Goal: Transaction & Acquisition: Purchase product/service

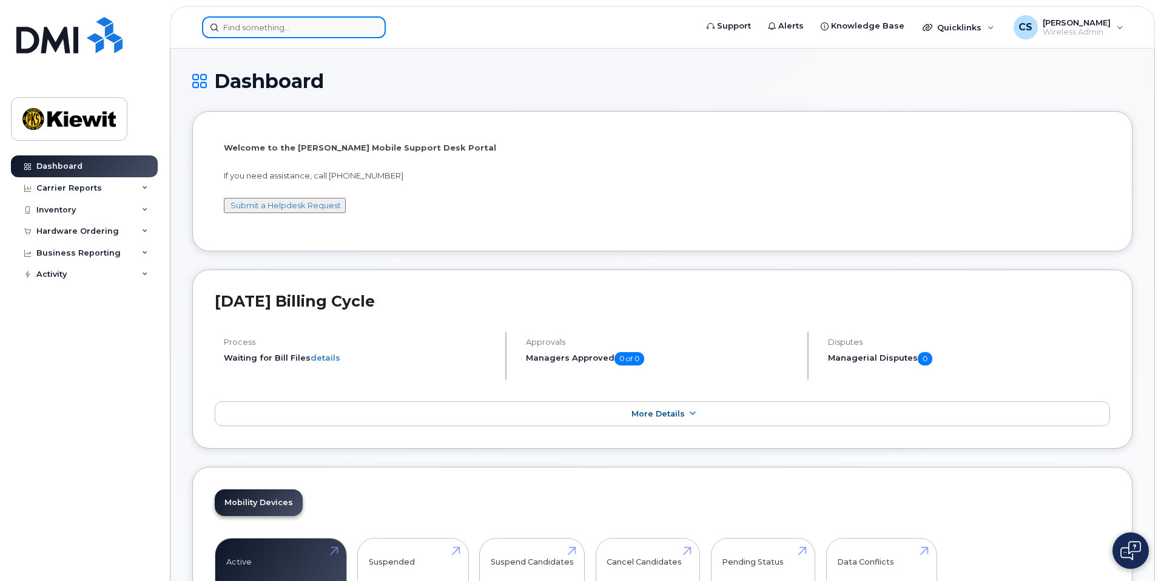
drag, startPoint x: 265, startPoint y: 25, endPoint x: 263, endPoint y: 18, distance: 8.1
click at [263, 22] on input at bounding box center [294, 27] width 184 height 22
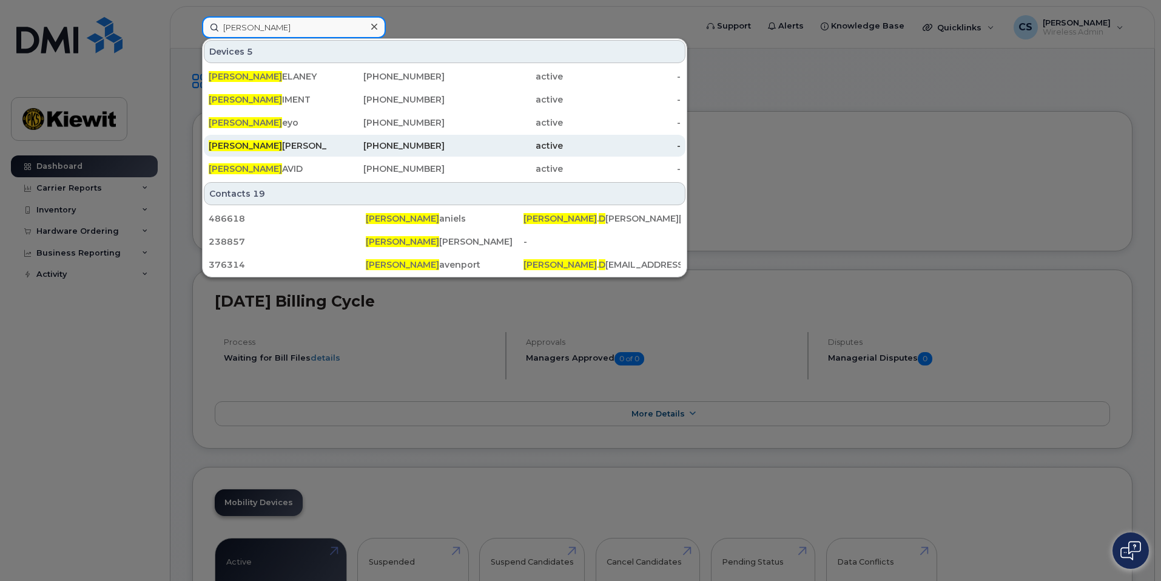
type input "jennifer d"
click at [306, 150] on div "JENNIFER D AVEY" at bounding box center [268, 146] width 118 height 12
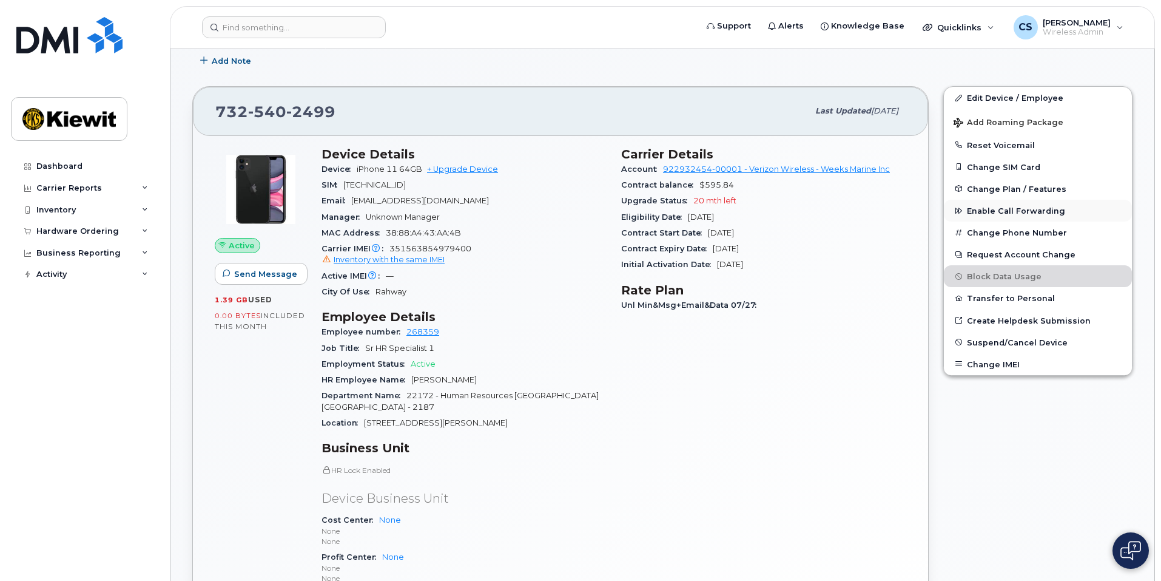
scroll to position [121, 0]
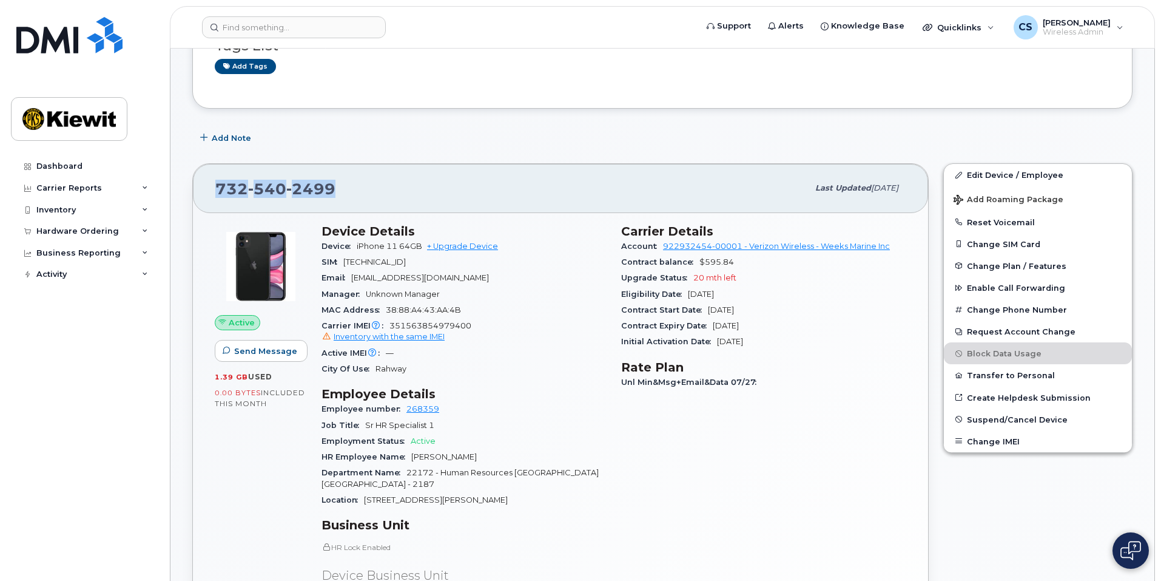
drag, startPoint x: 355, startPoint y: 191, endPoint x: 200, endPoint y: 192, distance: 154.7
click at [200, 192] on div "732 540 2499 Last updated Aug 06, 2025" at bounding box center [560, 188] width 735 height 49
copy span "732 540 2499"
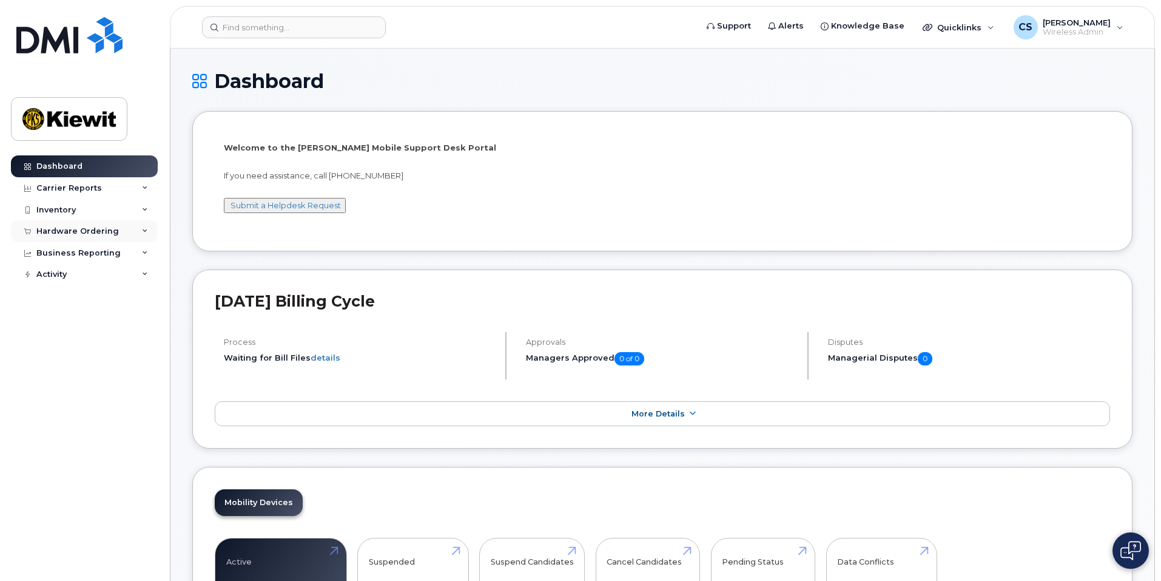
click at [109, 227] on div "Hardware Ordering" at bounding box center [77, 231] width 83 height 10
click at [103, 257] on link "Overview" at bounding box center [95, 253] width 126 height 23
click at [95, 271] on link "Orders" at bounding box center [95, 276] width 126 height 23
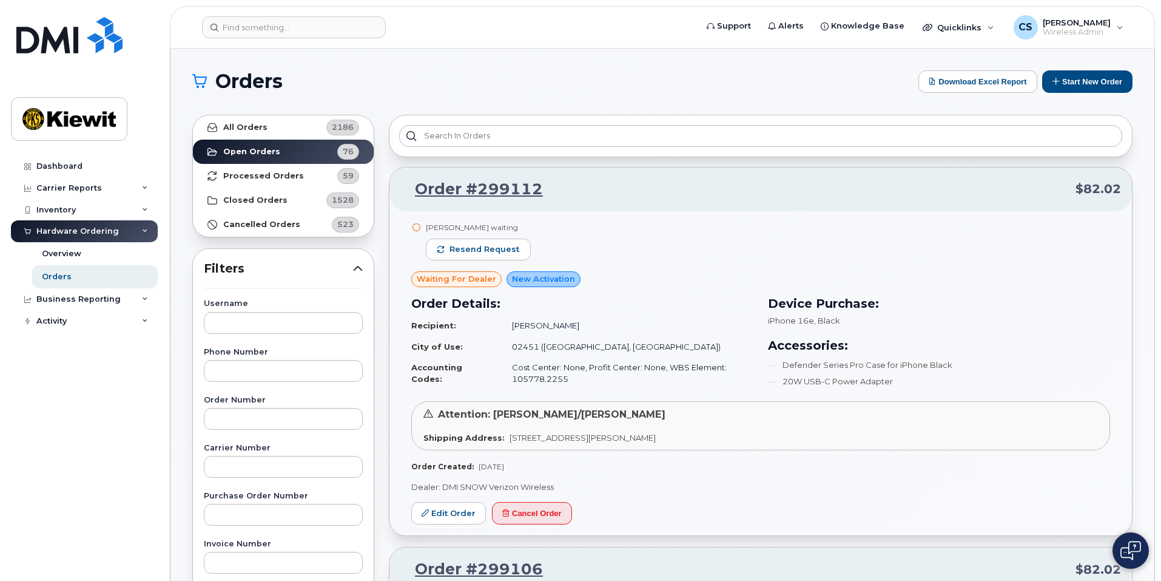
click at [1078, 86] on button "Start New Order" at bounding box center [1087, 81] width 90 height 22
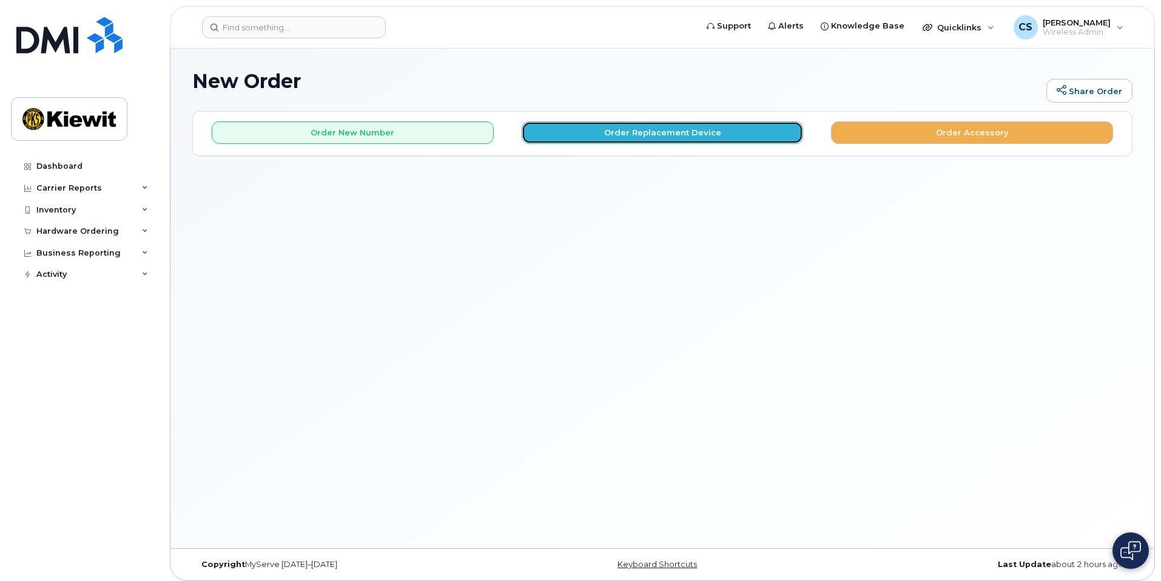
click at [663, 134] on button "Order Replacement Device" at bounding box center [663, 132] width 282 height 22
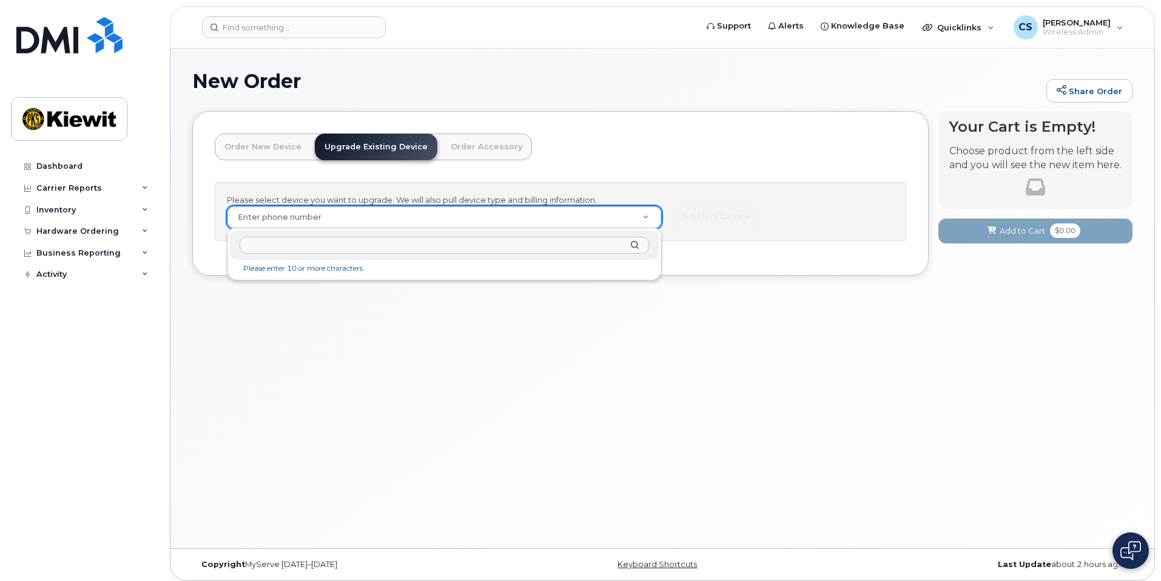
paste input "7325402499"
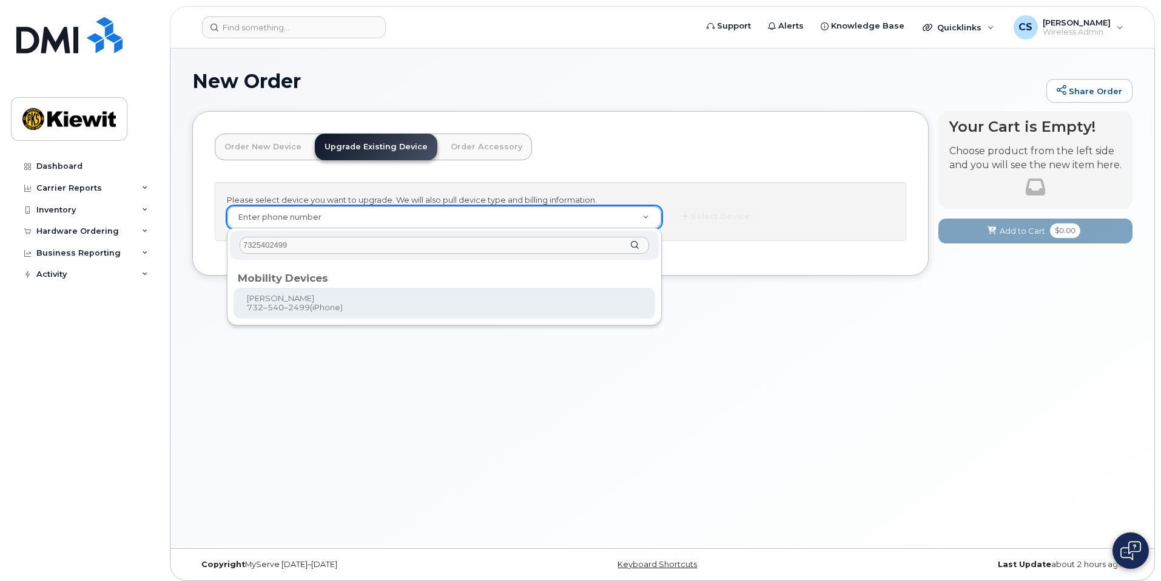
type input "7325402499"
type input "1035999"
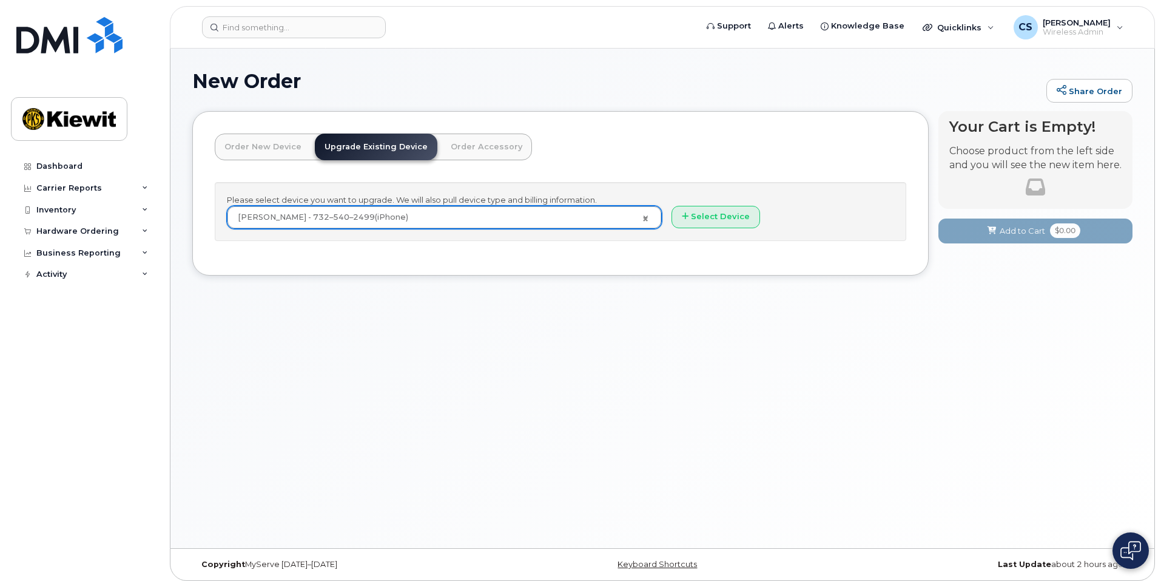
drag, startPoint x: 696, startPoint y: 252, endPoint x: 696, endPoint y: 245, distance: 7.3
click at [696, 252] on div "Please select device you want to upgrade. We will also pull device type and bil…" at bounding box center [561, 217] width 692 height 71
click at [700, 221] on button "Select Device" at bounding box center [716, 217] width 89 height 22
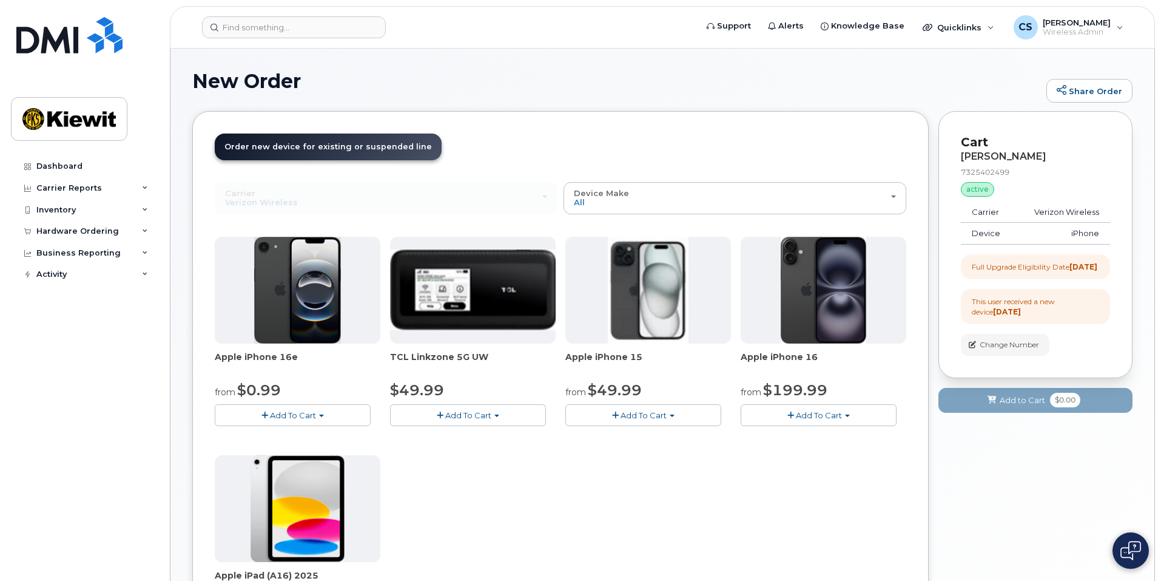
click at [649, 420] on button "Add To Cart" at bounding box center [644, 414] width 156 height 21
click at [649, 306] on img at bounding box center [648, 290] width 81 height 107
click at [638, 416] on span "Add To Cart" at bounding box center [644, 415] width 46 height 10
click at [612, 414] on span "button" at bounding box center [615, 415] width 7 height 8
click at [615, 412] on span "button" at bounding box center [615, 415] width 7 height 8
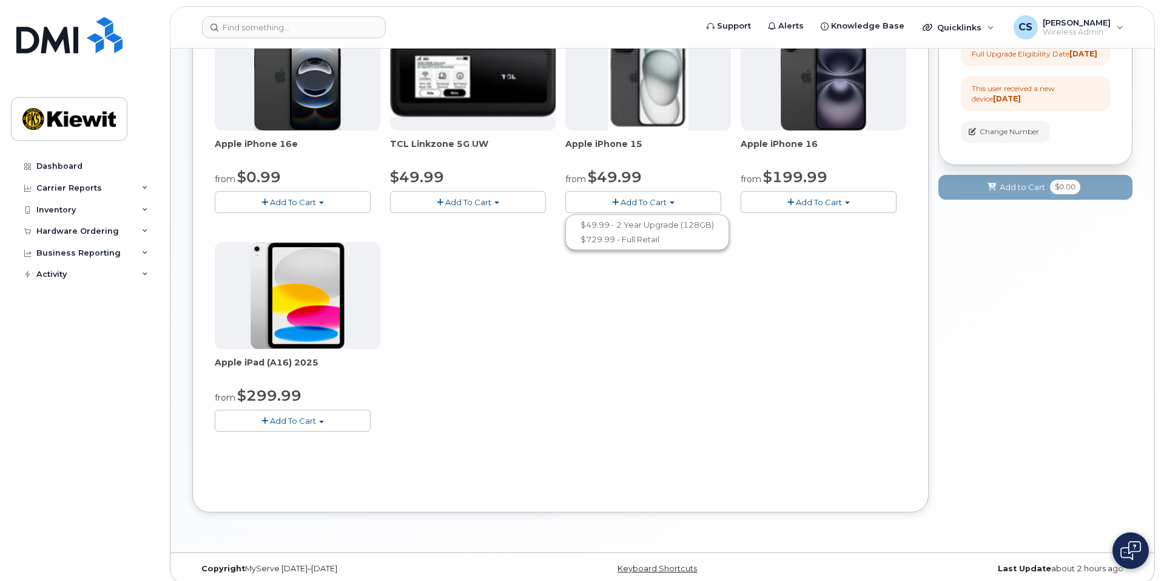
scroll to position [223, 0]
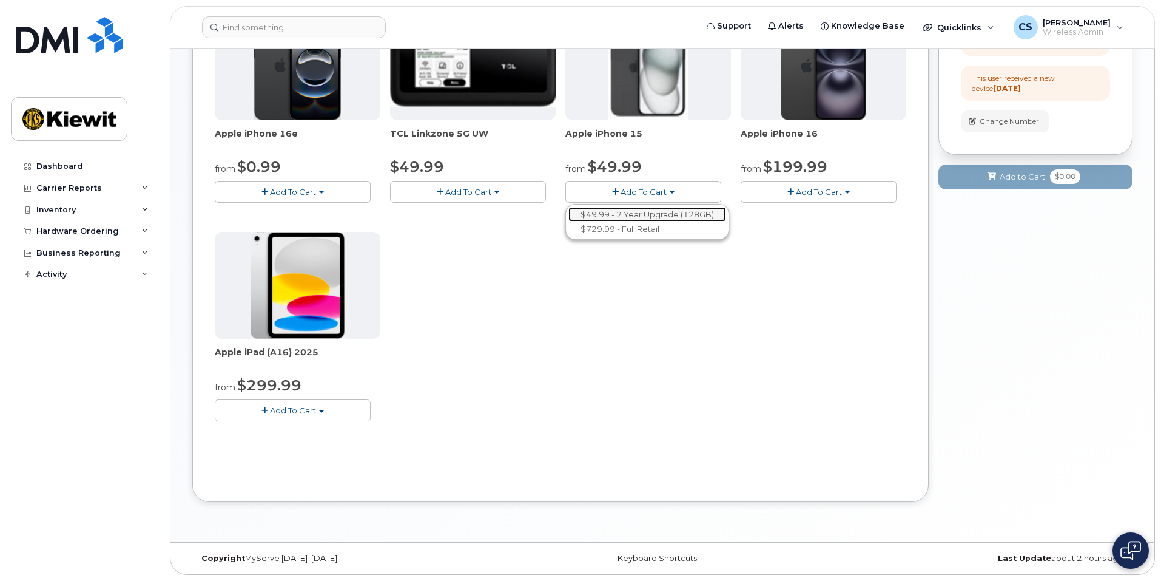
click at [652, 217] on link "$49.99 - 2 Year Upgrade (128GB)" at bounding box center [648, 214] width 158 height 15
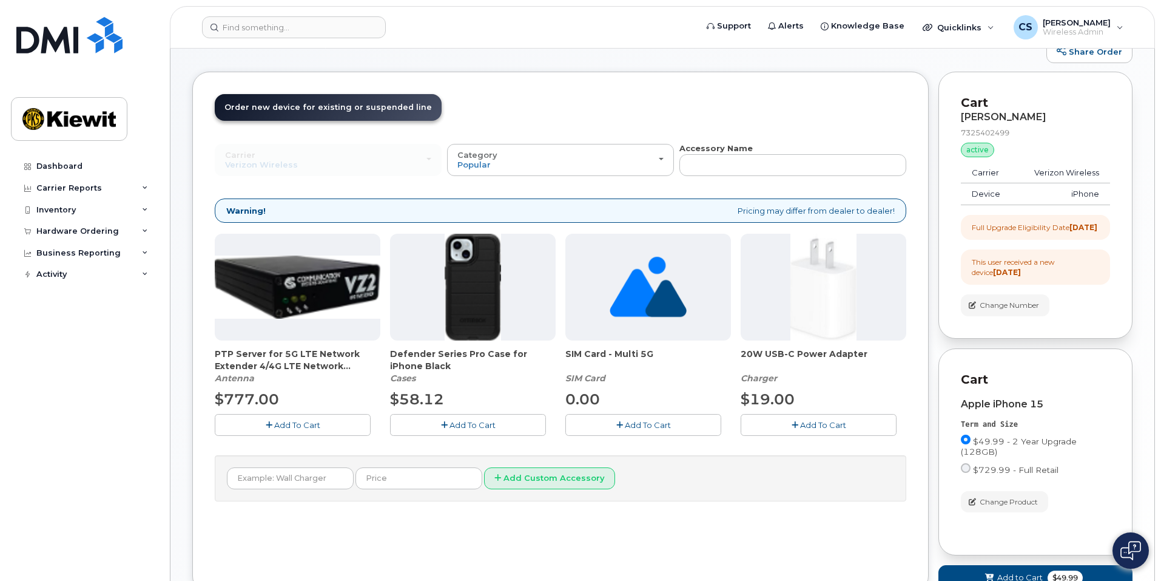
scroll to position [61, 0]
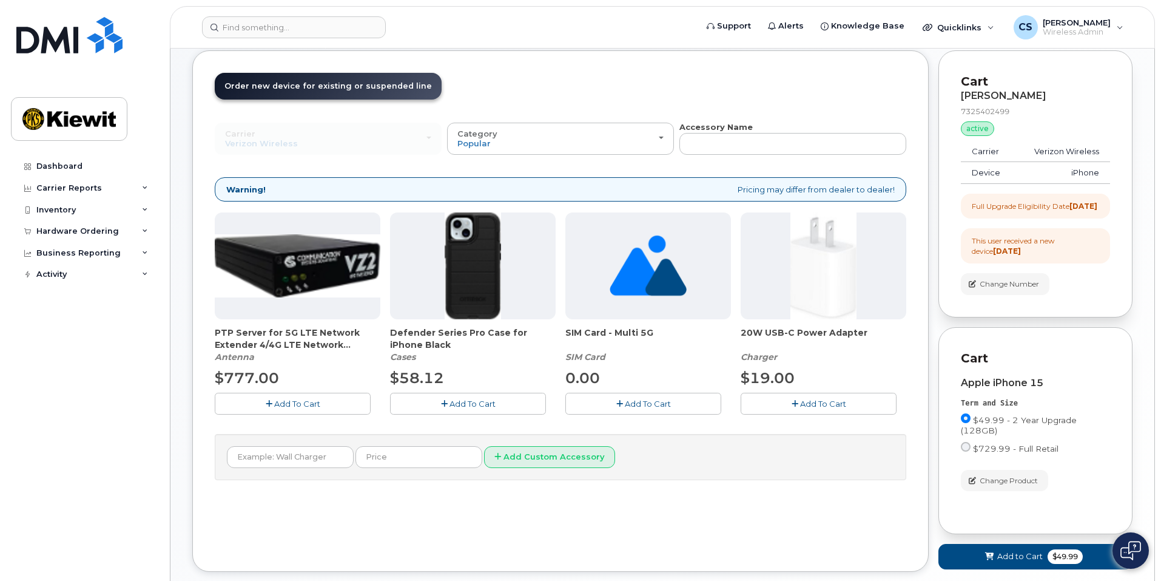
click at [794, 406] on icon "button" at bounding box center [795, 404] width 7 height 8
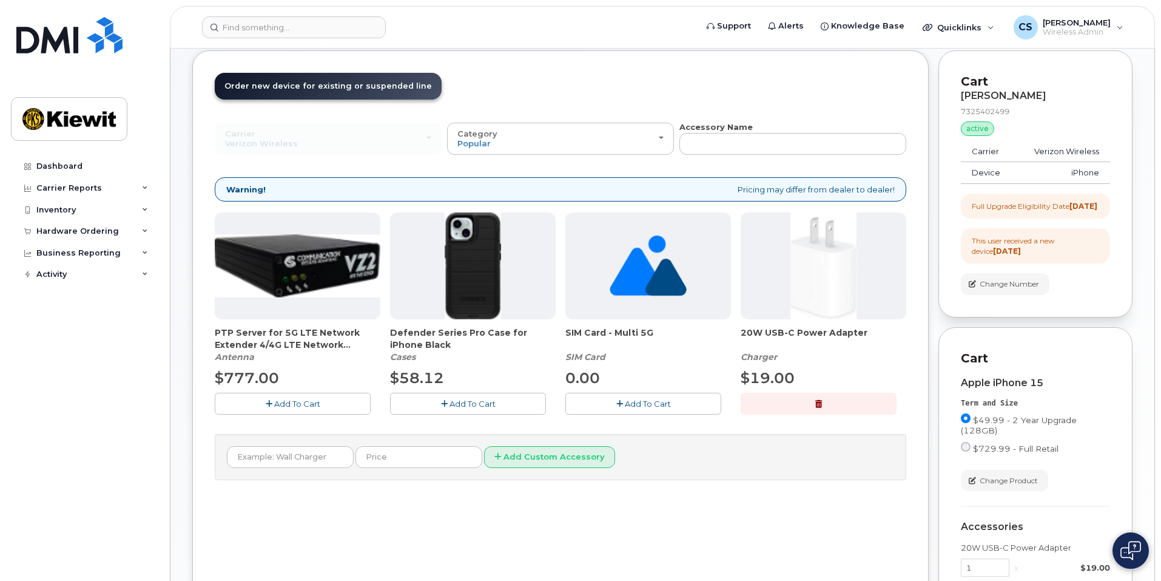
click at [445, 400] on icon "button" at bounding box center [444, 404] width 7 height 8
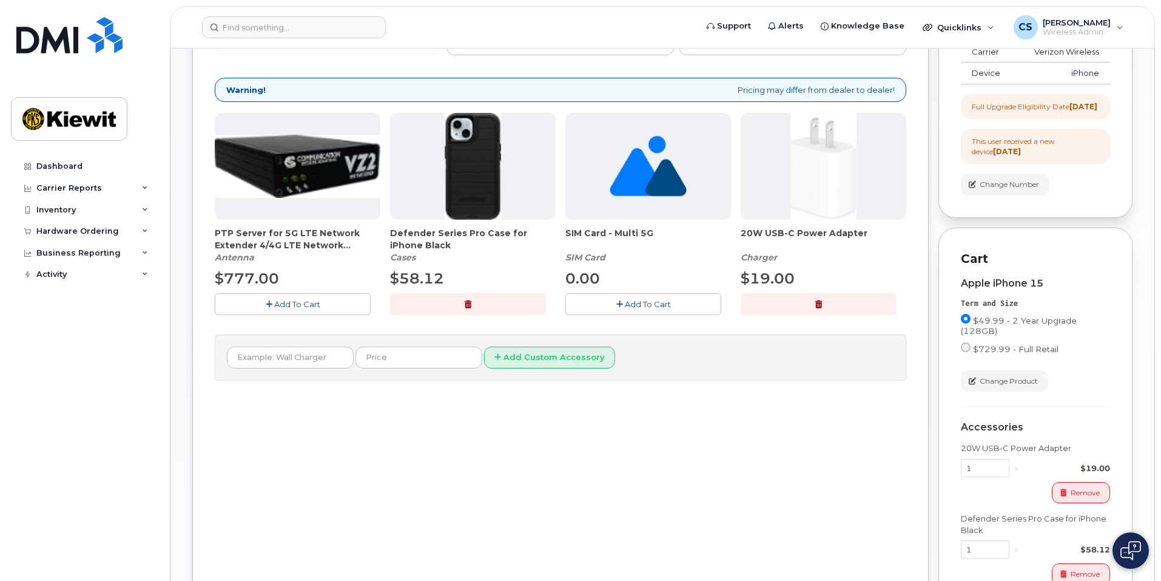
scroll to position [0, 0]
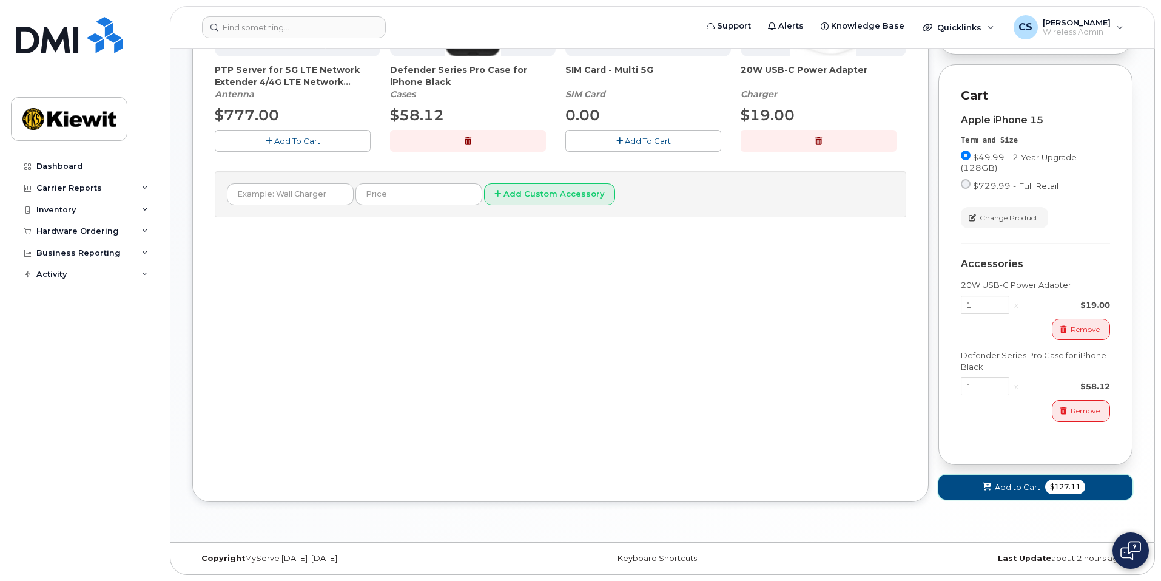
click at [976, 482] on button "Add to Cart $127.11" at bounding box center [1036, 487] width 194 height 25
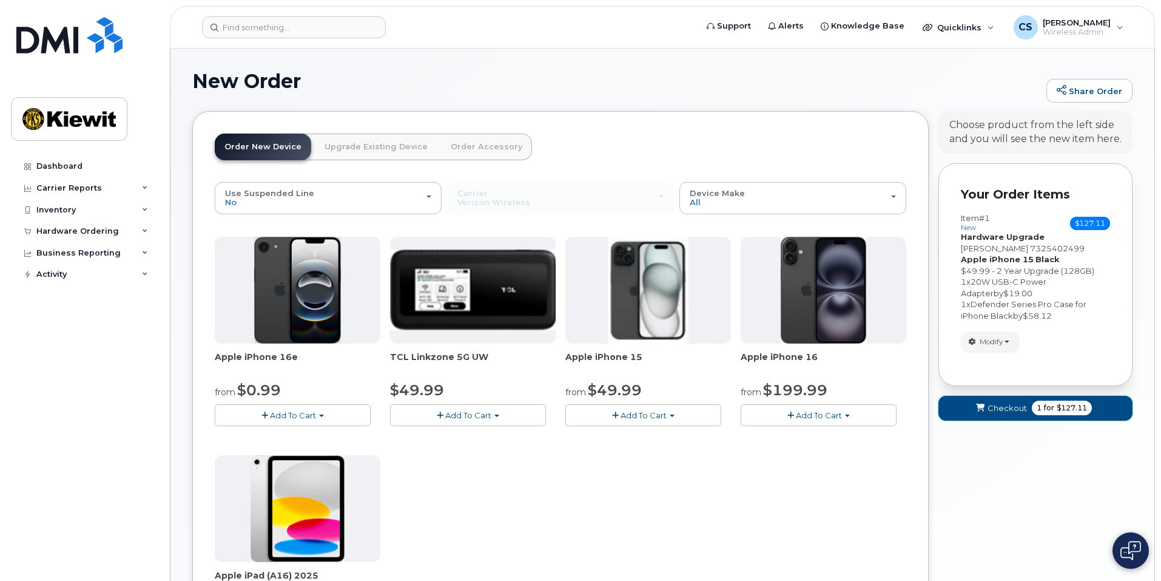
click at [1003, 407] on span "Checkout" at bounding box center [1007, 408] width 39 height 12
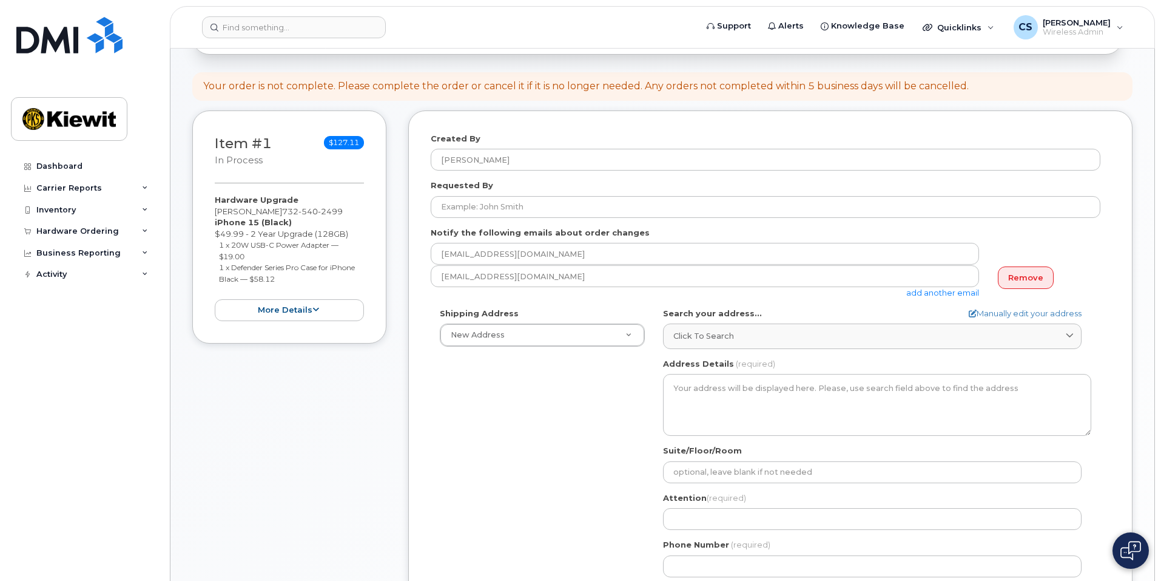
scroll to position [121, 0]
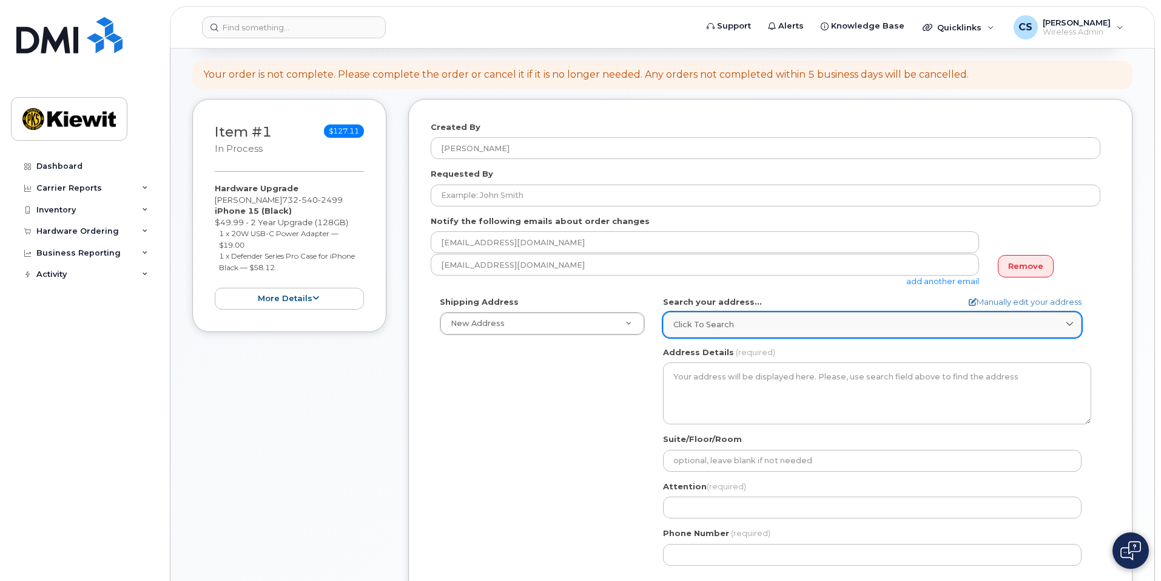
click at [698, 327] on span "Click to search" at bounding box center [704, 325] width 61 height 12
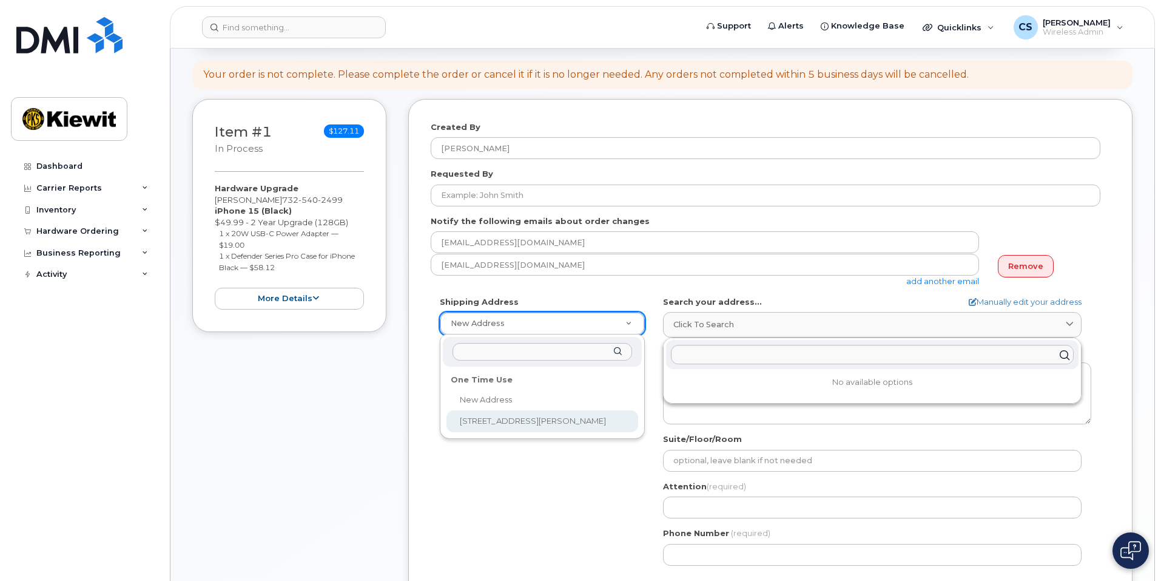
select select "[STREET_ADDRESS][PERSON_NAME]"
type textarea "[STREET_ADDRESS][PERSON_NAME]"
type input "Phone replacement"
type input "9084028840"
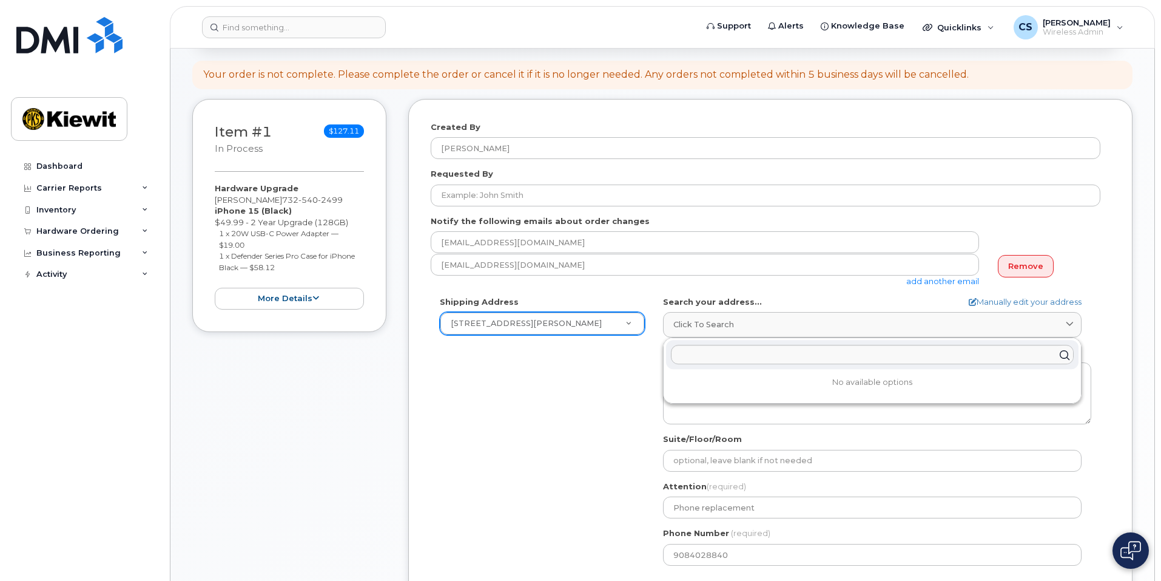
click at [608, 376] on div "Shipping Address 4 Commerce Dr LOWR New Address 4 Commerce Dr LOWR NJ Cranford …" at bounding box center [766, 435] width 670 height 279
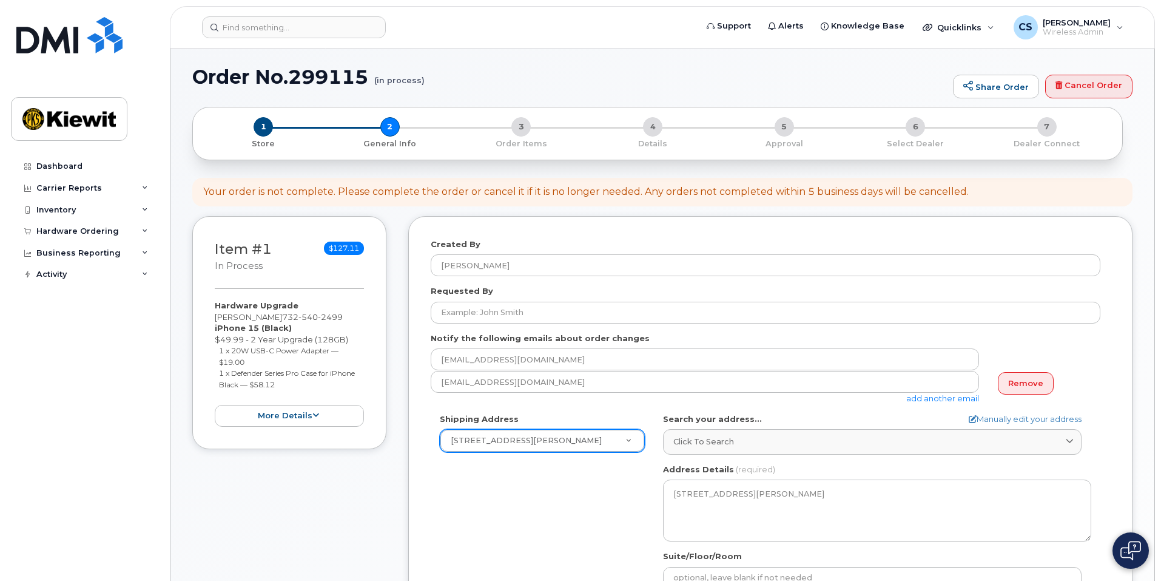
scroll to position [0, 0]
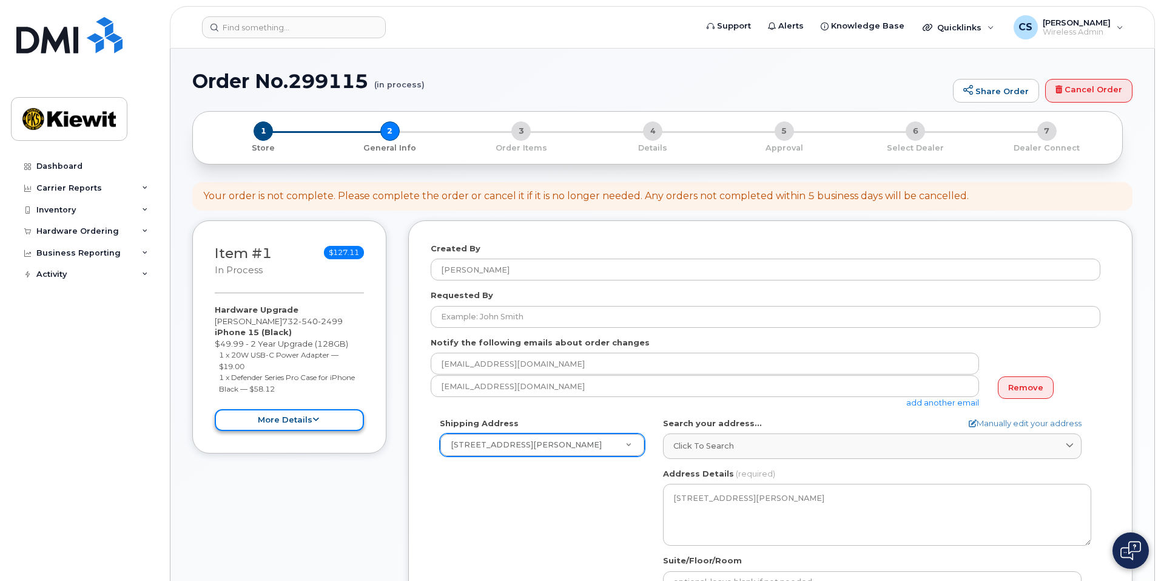
click at [332, 413] on button "more details" at bounding box center [289, 420] width 149 height 22
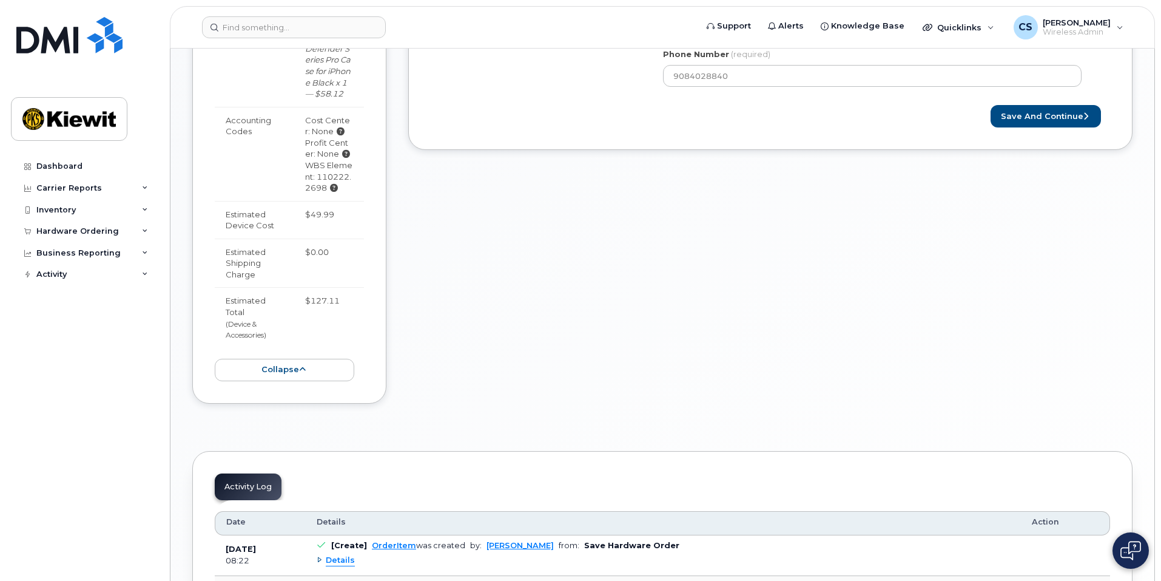
scroll to position [607, 0]
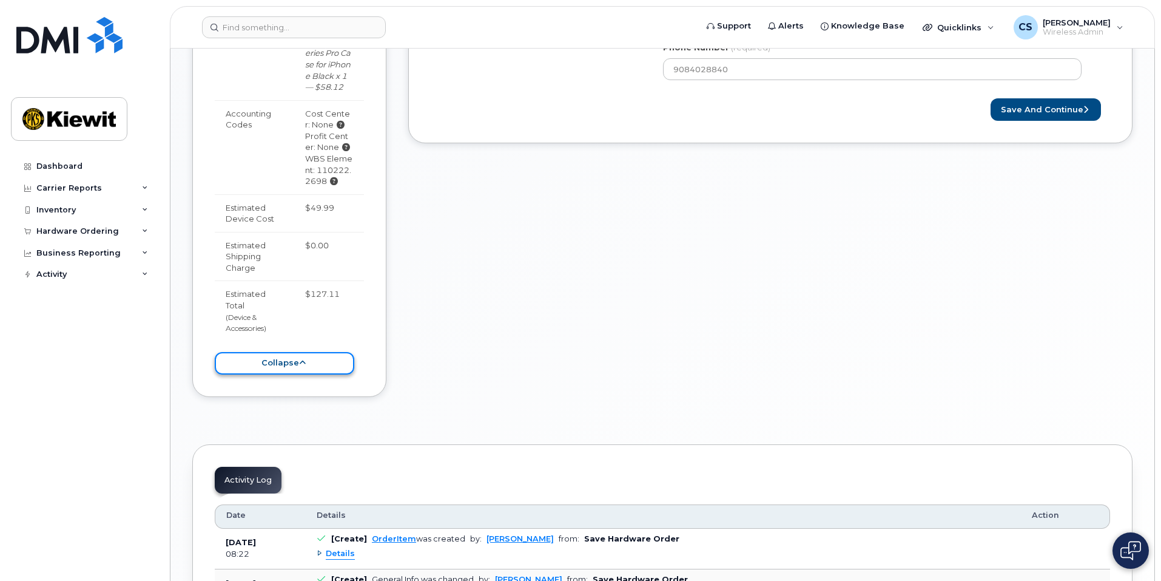
click at [265, 355] on button "collapse" at bounding box center [285, 363] width 140 height 22
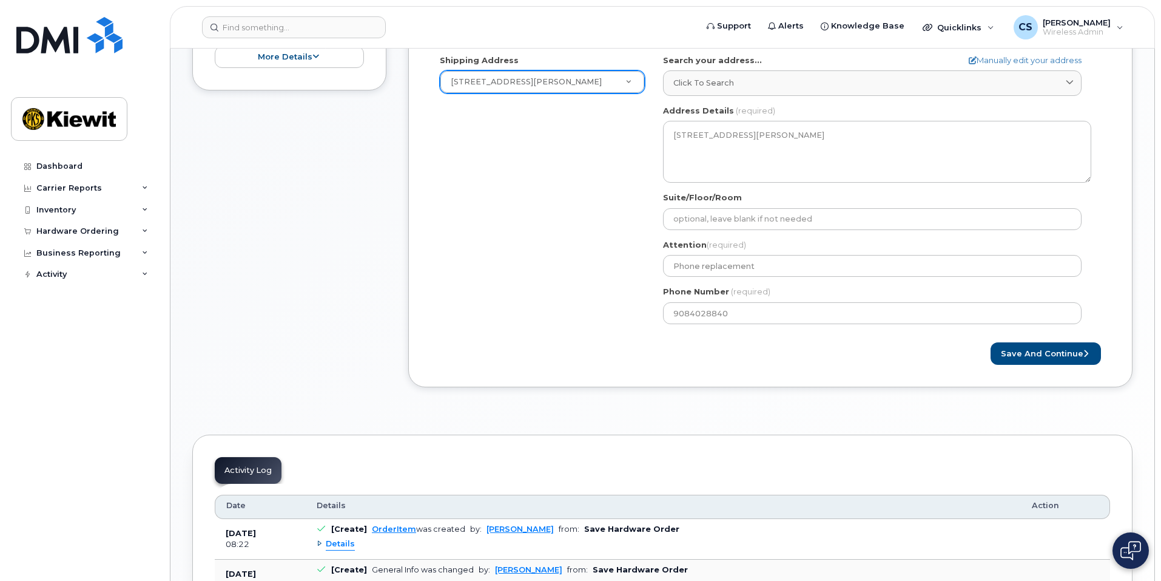
scroll to position [345, 0]
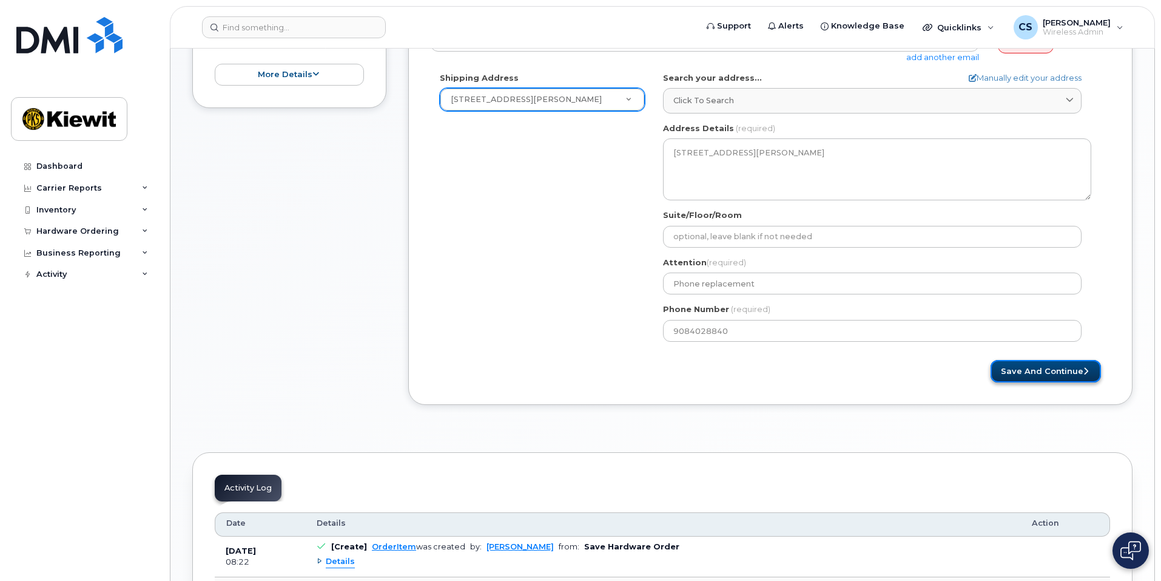
click at [1066, 364] on button "Save and Continue" at bounding box center [1046, 371] width 110 height 22
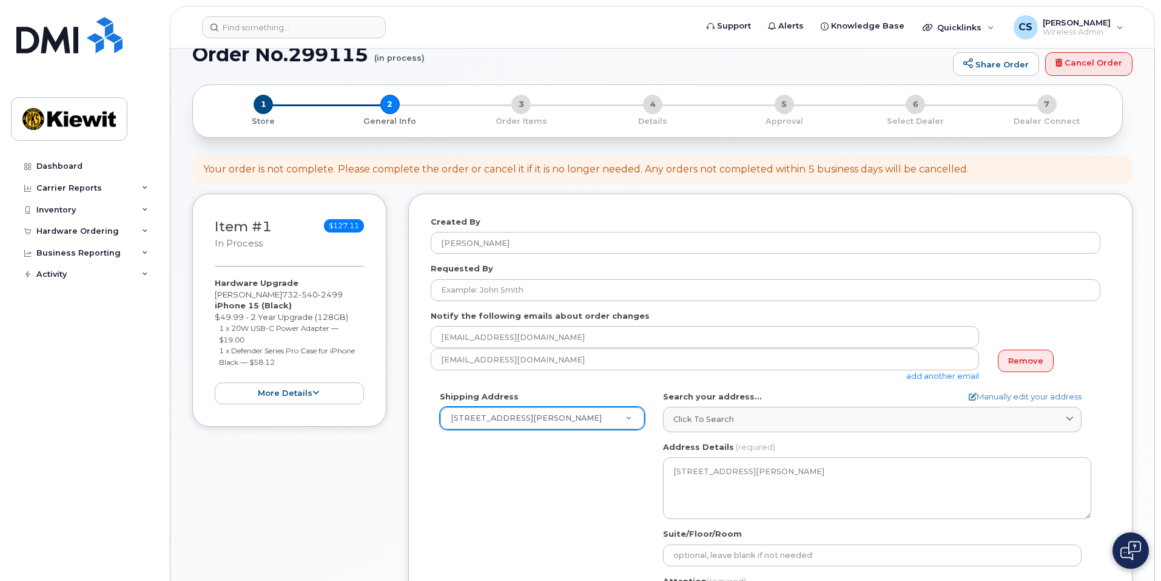
scroll to position [0, 0]
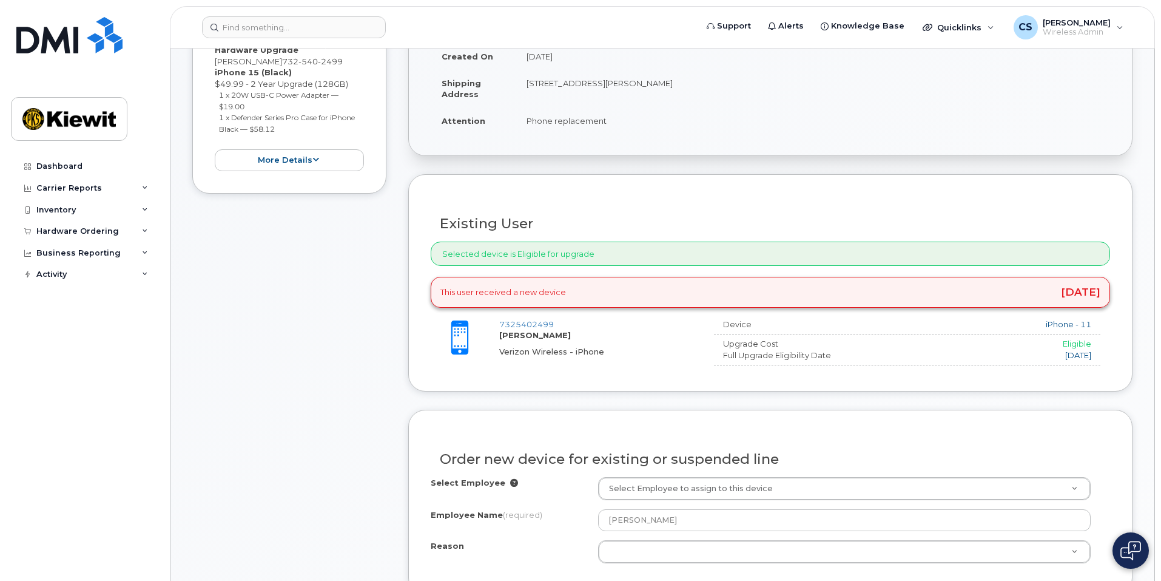
scroll to position [243, 0]
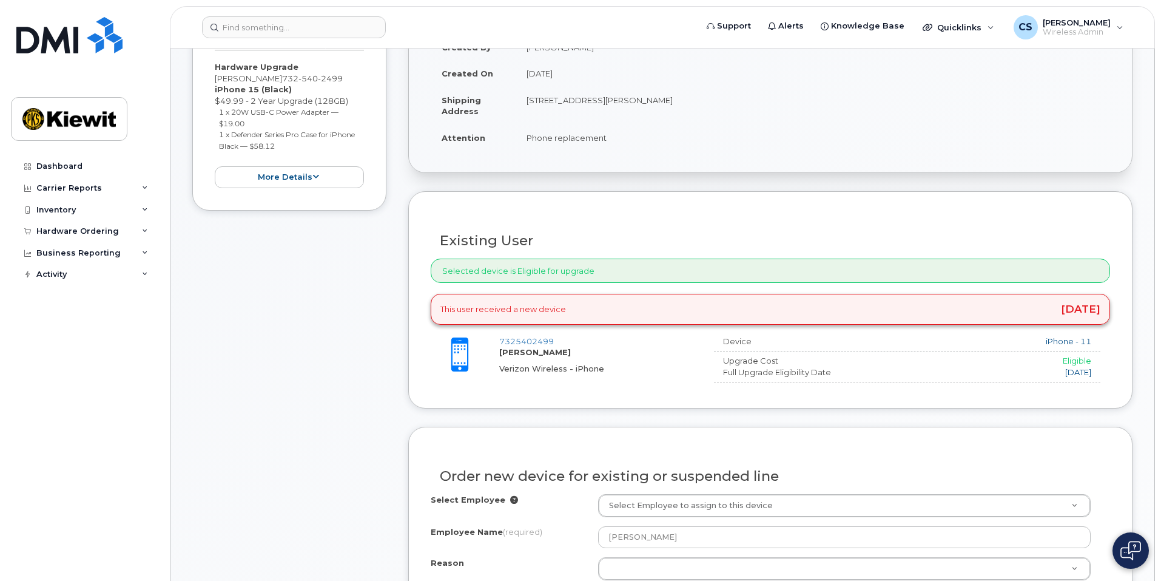
click at [533, 246] on h3 "Existing User" at bounding box center [770, 240] width 661 height 15
click at [536, 274] on div "Selected device is Eligible for upgrade" at bounding box center [771, 270] width 680 height 25
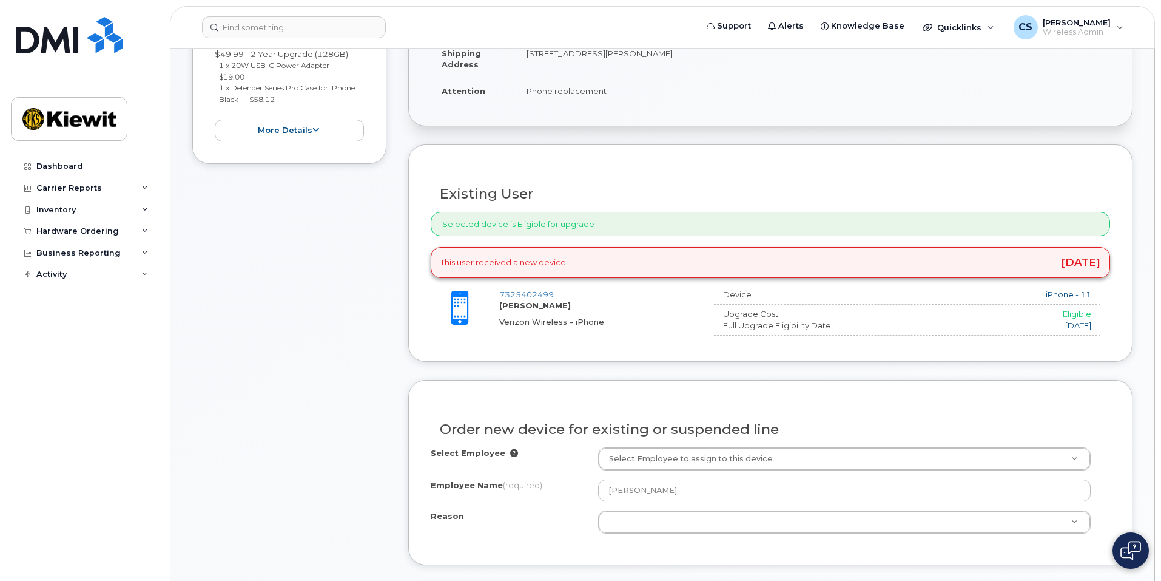
scroll to position [364, 0]
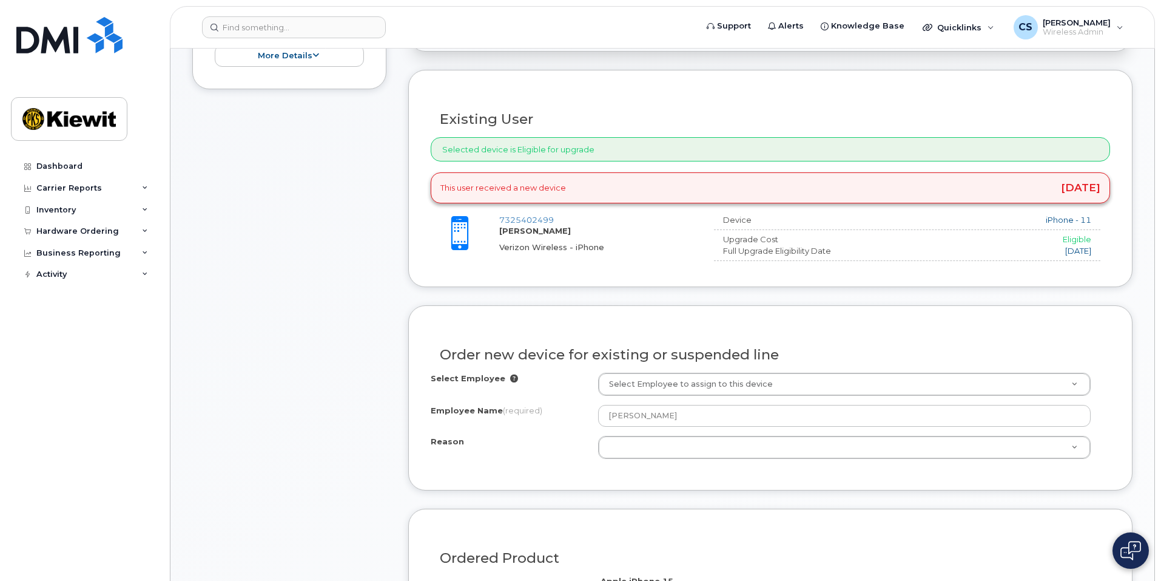
click at [1061, 185] on span "[DATE]" at bounding box center [1080, 188] width 39 height 10
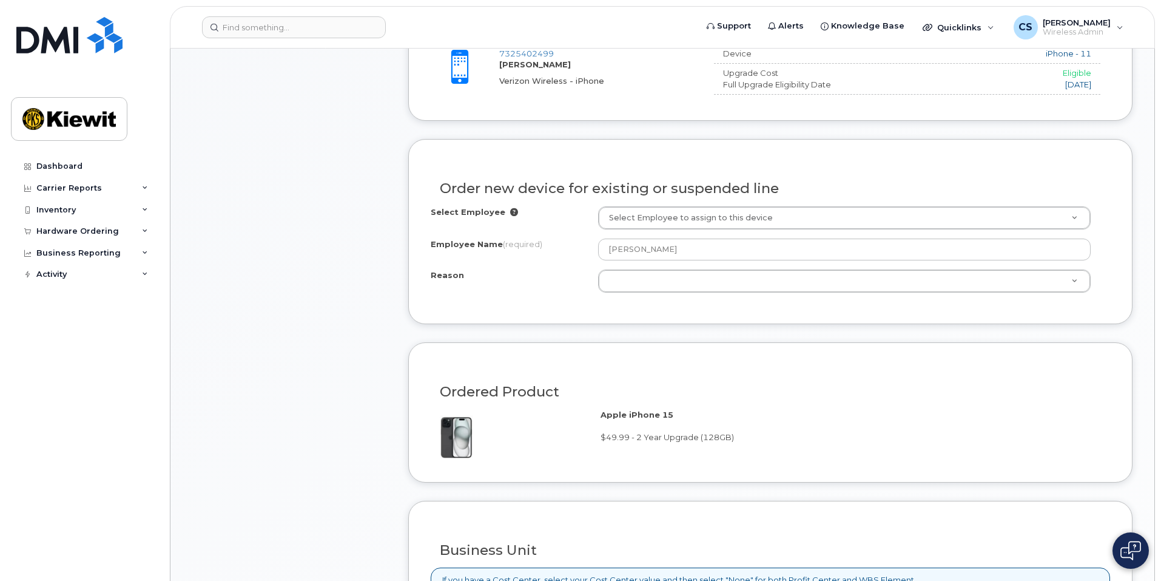
scroll to position [546, 0]
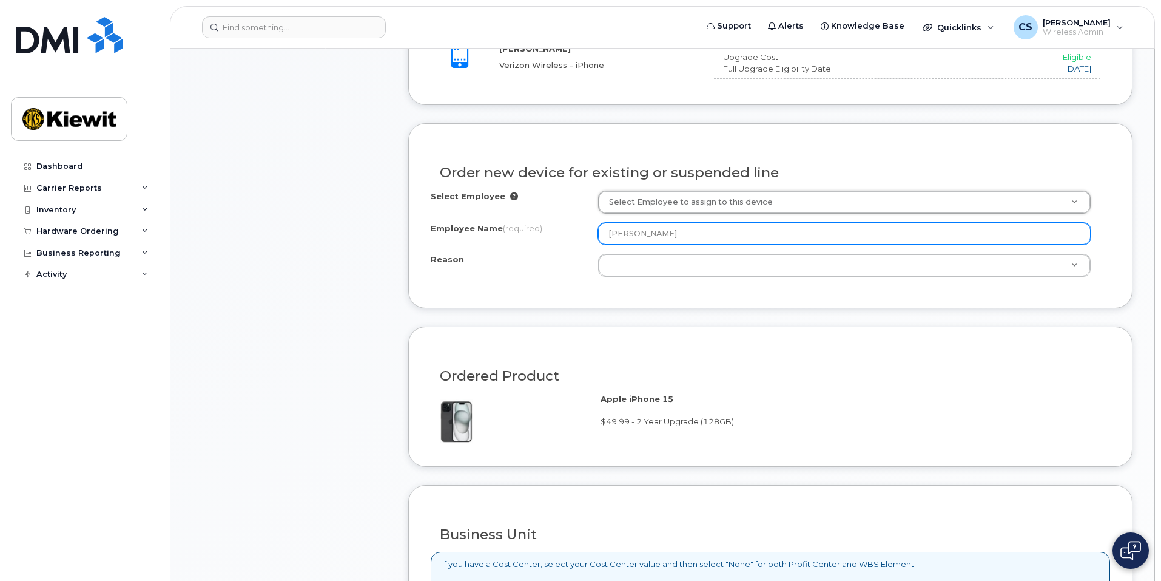
click at [628, 235] on input "[PERSON_NAME]" at bounding box center [844, 234] width 493 height 22
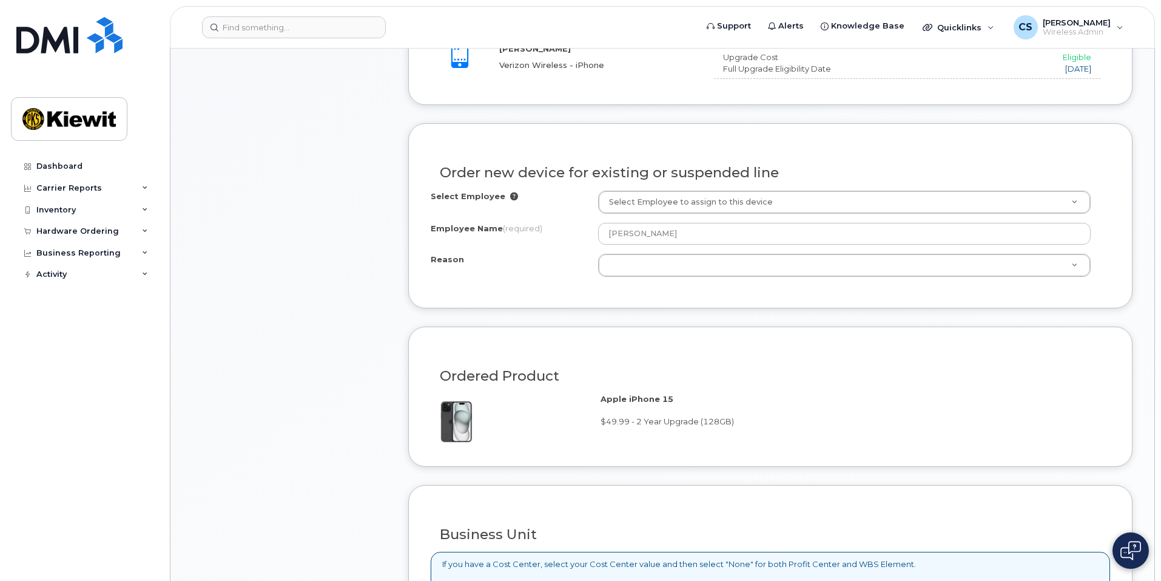
click at [643, 252] on div "Select Employee Select Employee to assign to this device Employee Name (require…" at bounding box center [771, 234] width 680 height 86
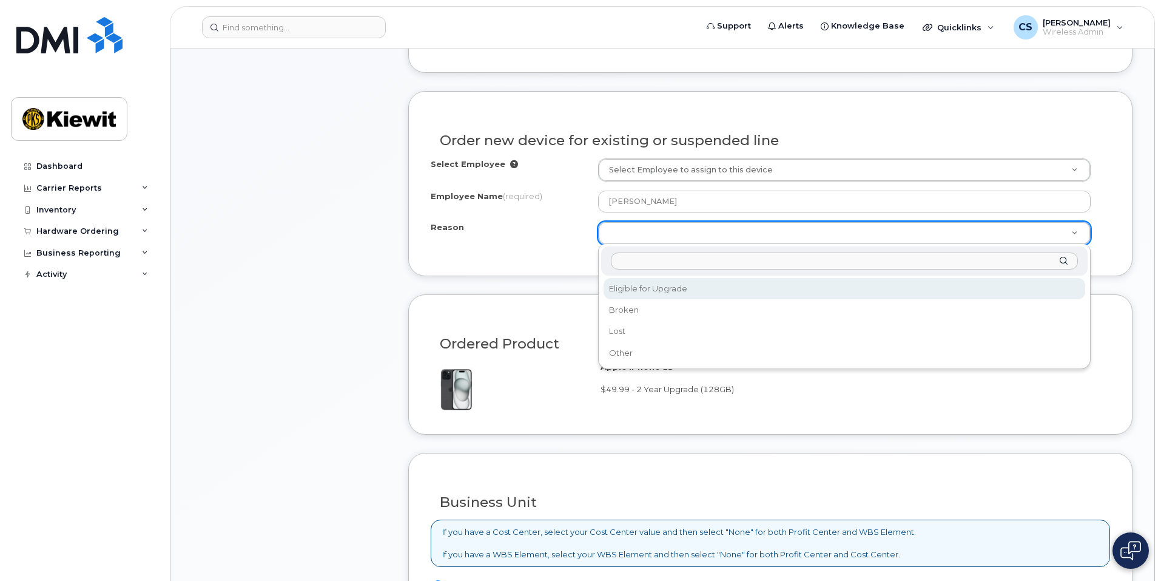
scroll to position [607, 0]
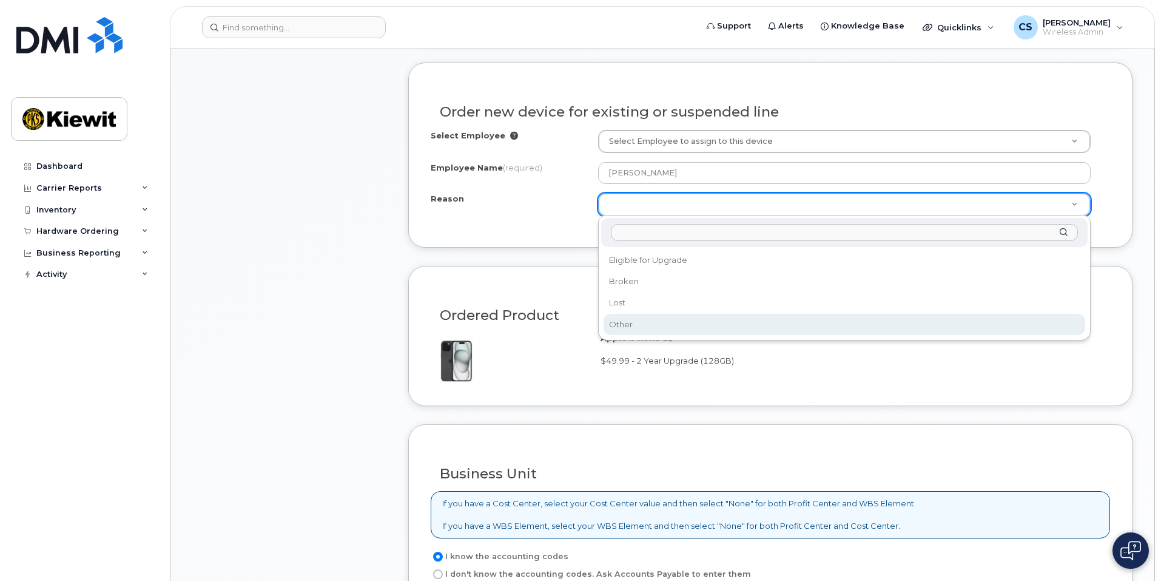
select select "other"
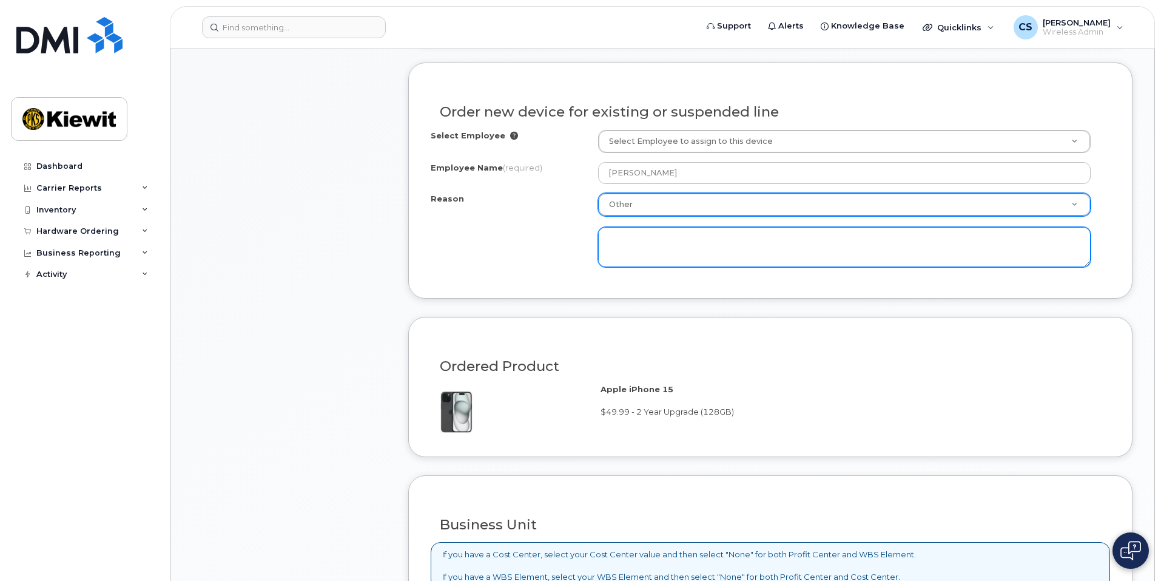
click at [646, 242] on textarea at bounding box center [844, 247] width 493 height 40
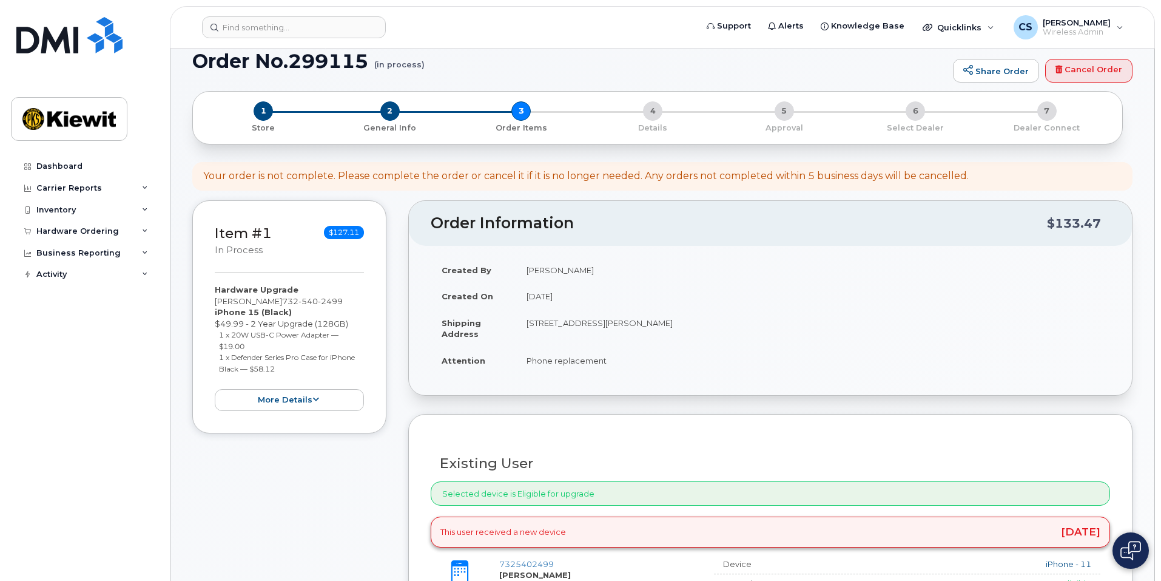
scroll to position [0, 0]
